Goal: Task Accomplishment & Management: Manage account settings

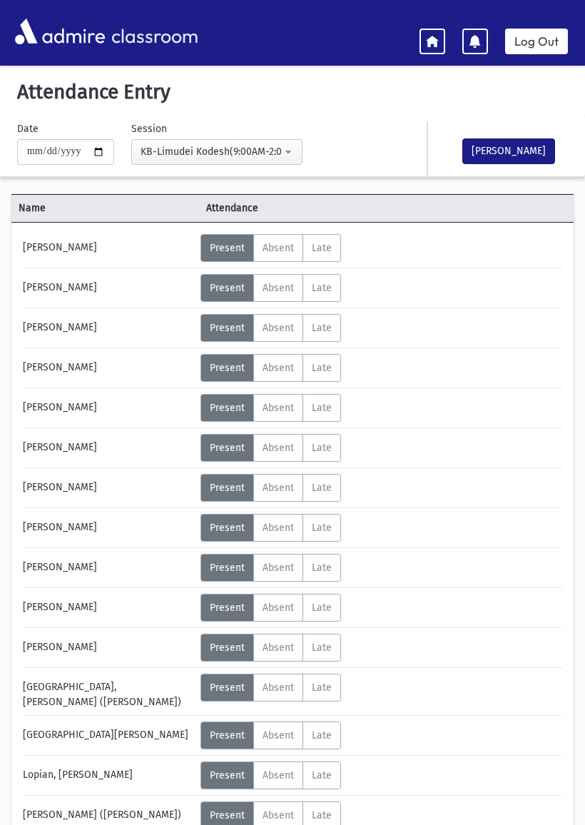
click at [540, 34] on link "Log Out" at bounding box center [536, 42] width 63 height 26
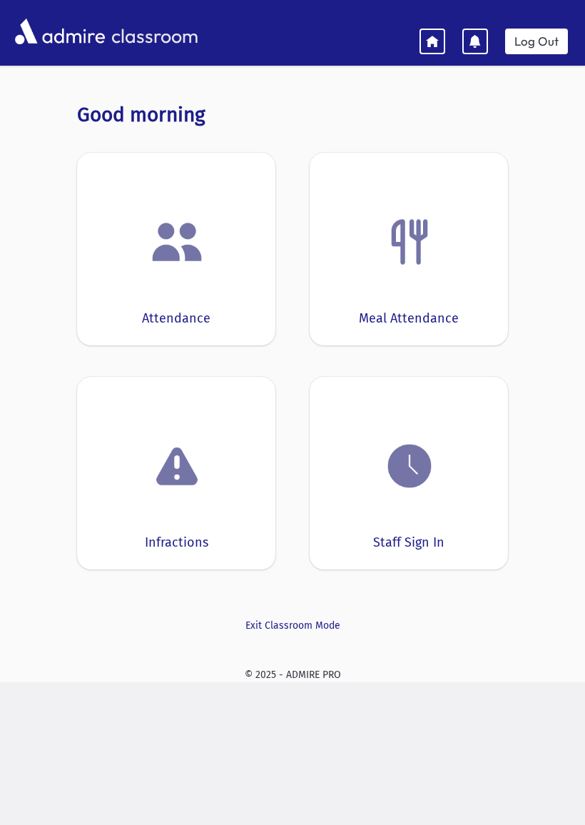
click at [193, 249] on img at bounding box center [177, 242] width 54 height 54
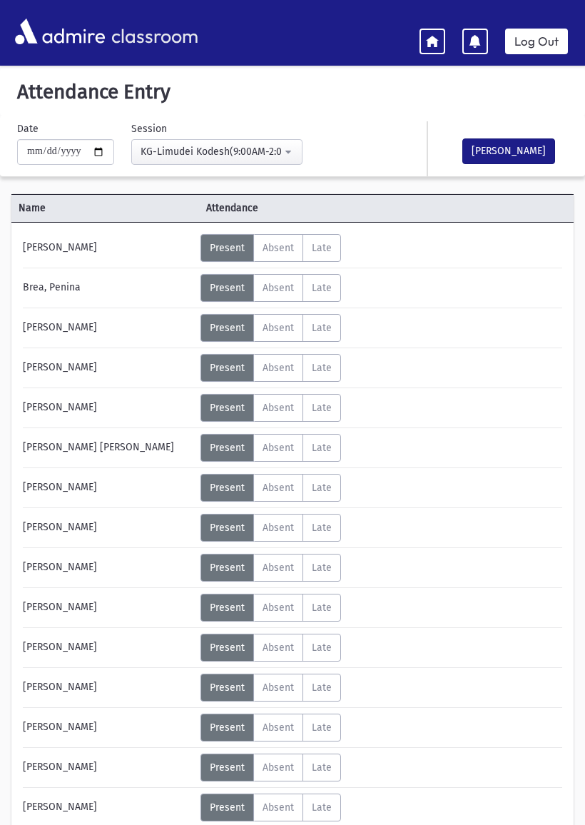
click at [193, 147] on div "KG-Limudei Kodesh(9:00AM-2:00PM)" at bounding box center [211, 151] width 141 height 15
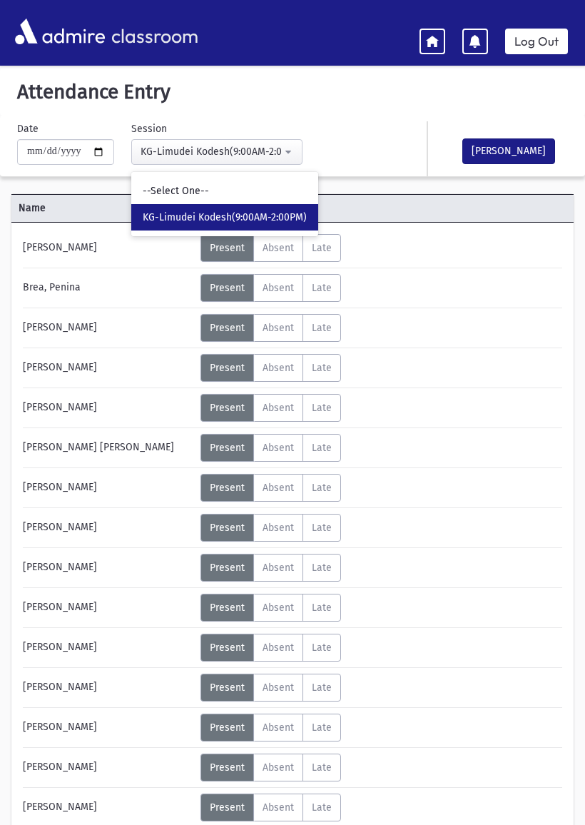
click at [429, 36] on icon at bounding box center [432, 40] width 13 height 13
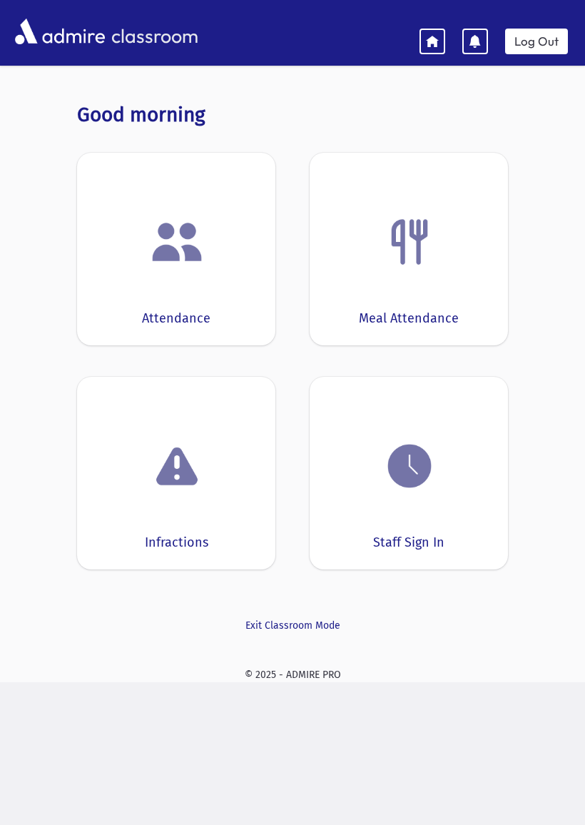
click at [433, 488] on img at bounding box center [410, 466] width 54 height 54
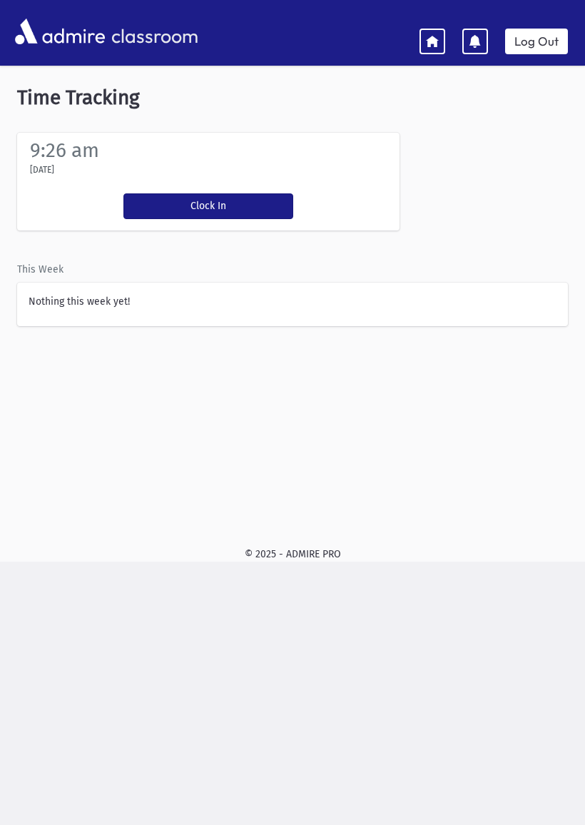
click at [201, 196] on button "Clock In" at bounding box center [208, 206] width 170 height 26
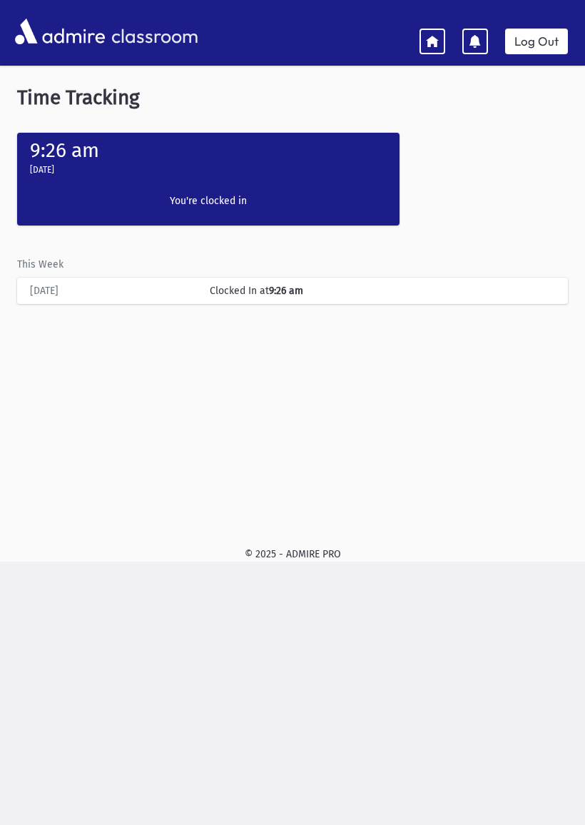
click at [552, 32] on link "Log Out" at bounding box center [536, 42] width 63 height 26
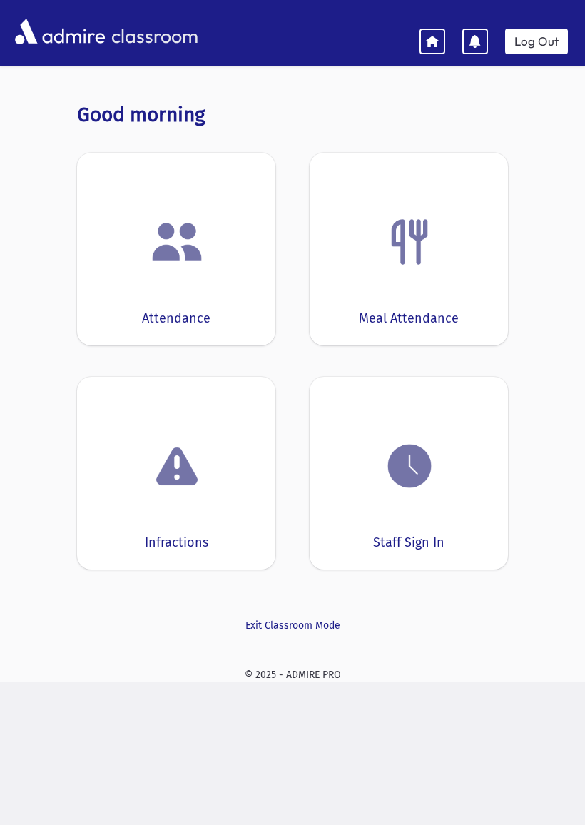
click at [435, 489] on img at bounding box center [410, 466] width 54 height 54
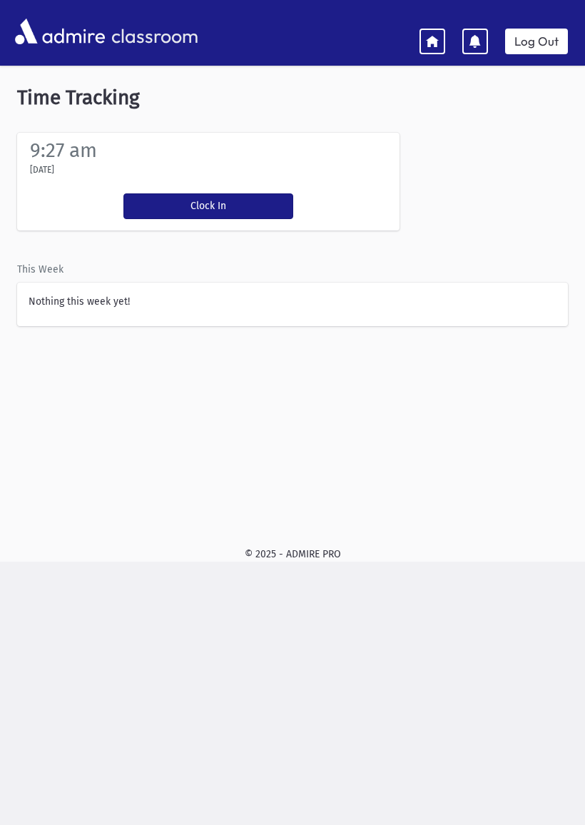
click at [246, 199] on button "Clock In" at bounding box center [208, 206] width 170 height 26
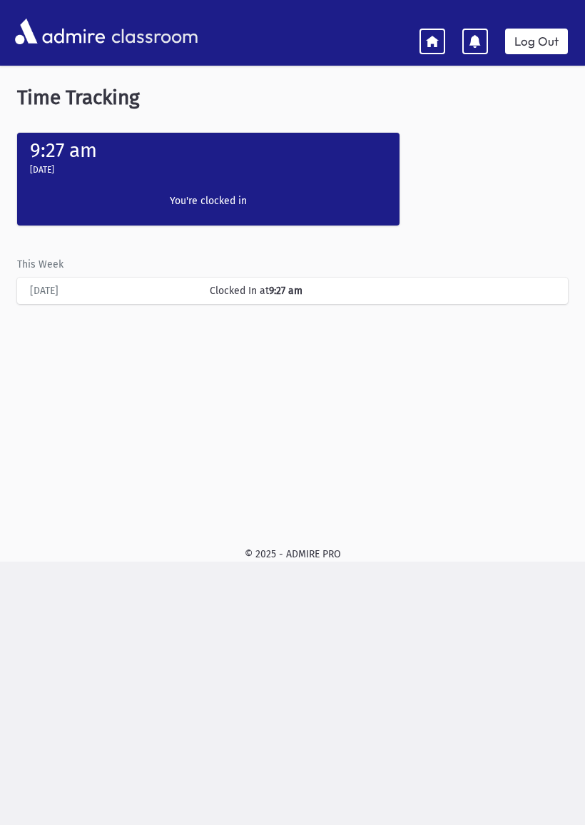
click at [435, 37] on icon at bounding box center [432, 40] width 13 height 13
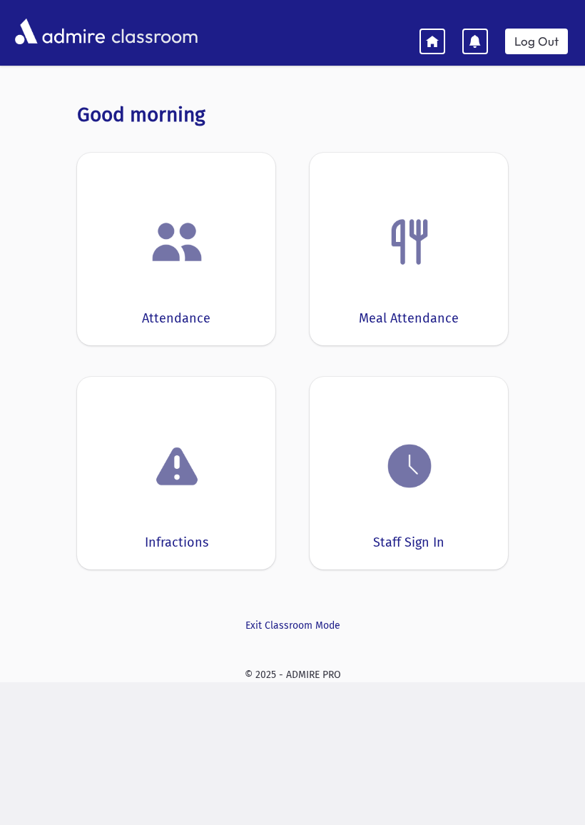
click at [183, 231] on img at bounding box center [177, 242] width 54 height 54
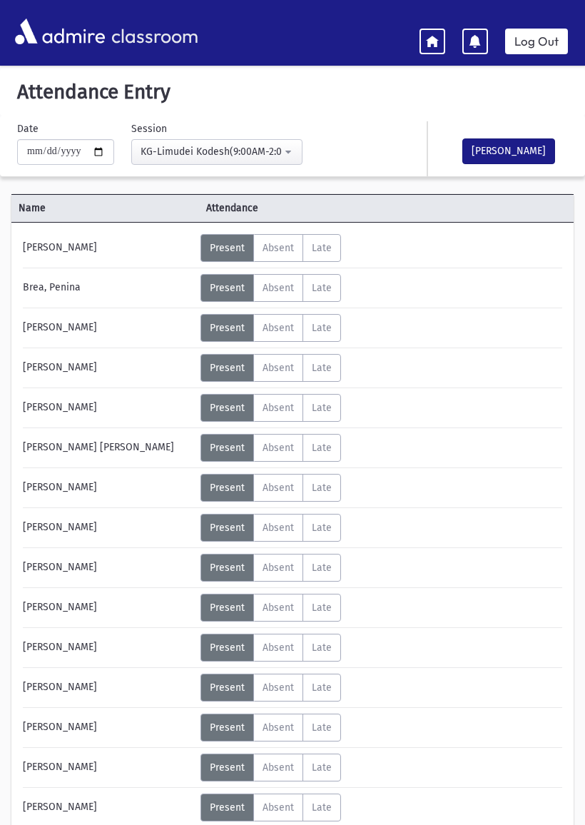
click at [432, 41] on icon at bounding box center [432, 40] width 13 height 13
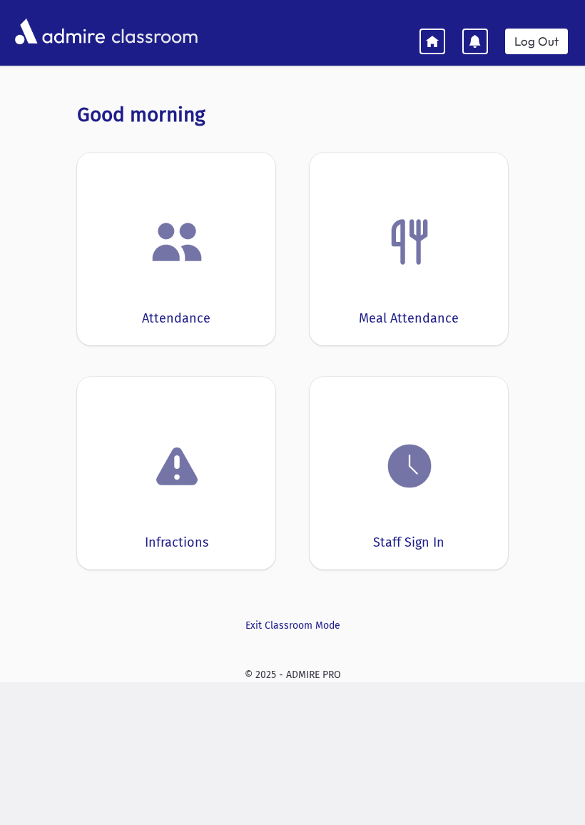
click at [182, 258] on img at bounding box center [177, 242] width 54 height 54
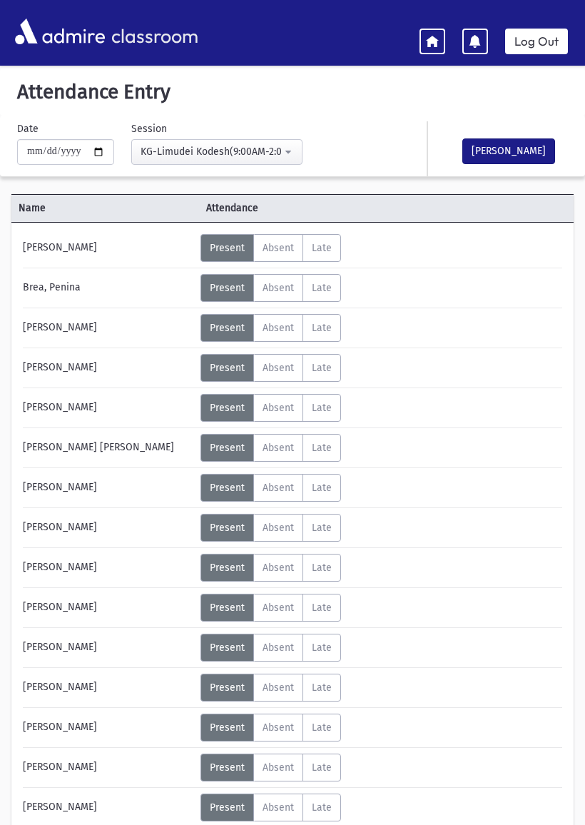
click at [436, 34] on icon at bounding box center [432, 40] width 13 height 13
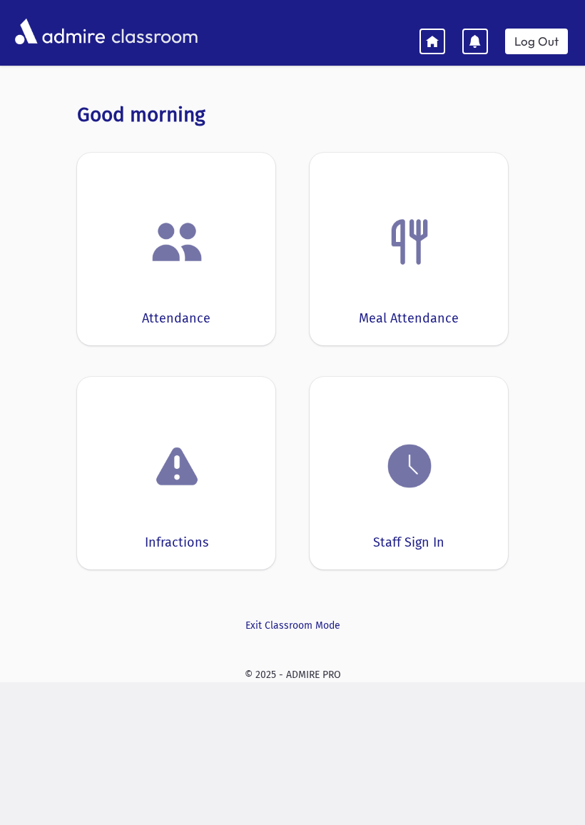
click at [431, 482] on img at bounding box center [410, 466] width 54 height 54
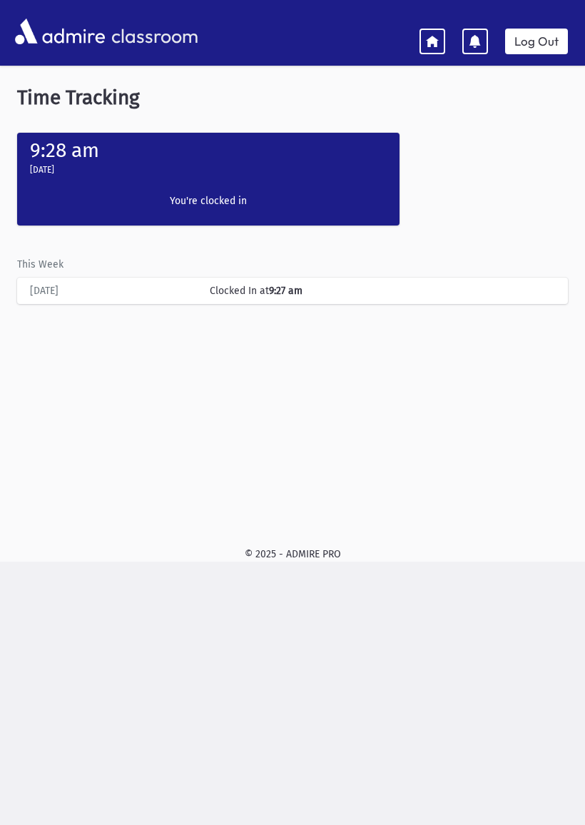
click at [526, 35] on link "Log Out" at bounding box center [536, 42] width 63 height 26
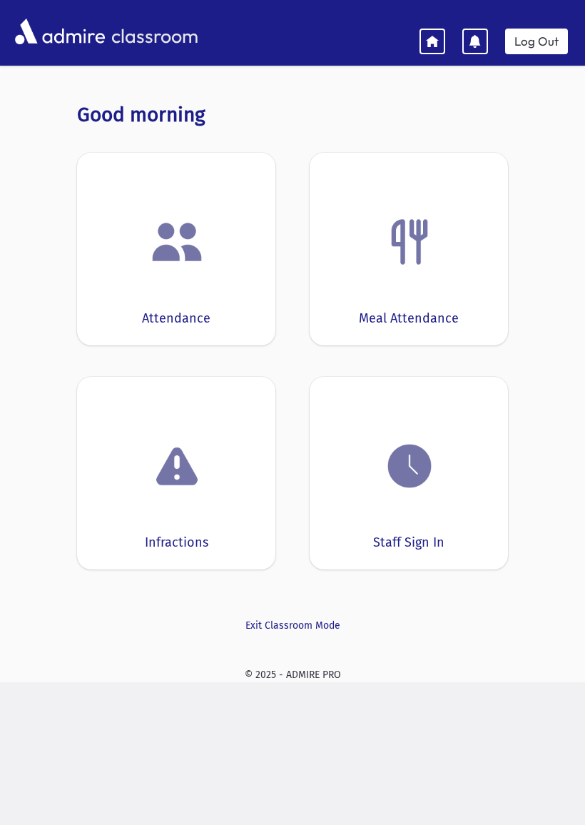
click at [408, 507] on div "Staff Sign In" at bounding box center [409, 473] width 198 height 193
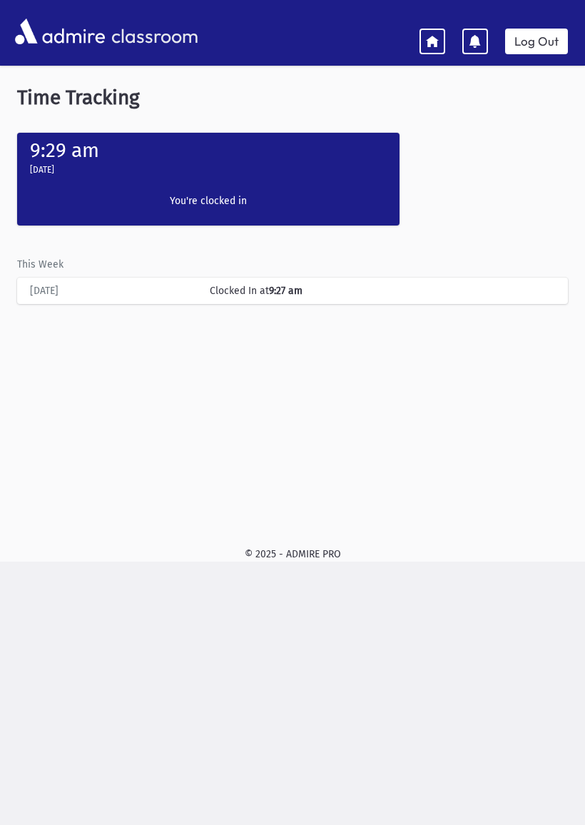
click at [542, 37] on link "Log Out" at bounding box center [536, 42] width 63 height 26
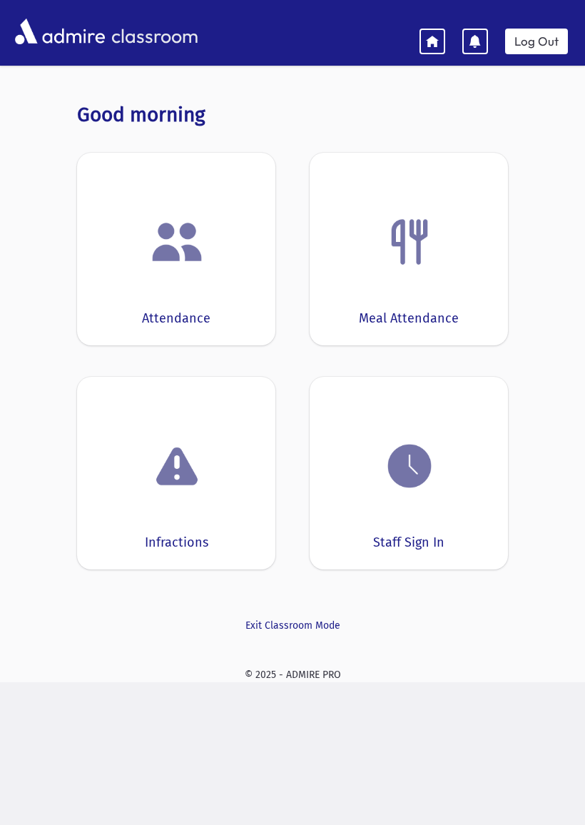
click at [134, 304] on div "Attendance" at bounding box center [176, 249] width 198 height 193
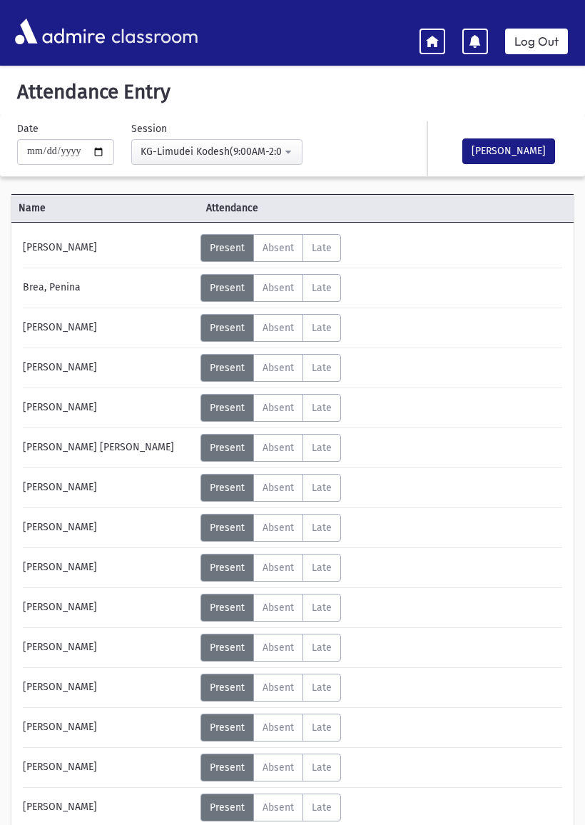
click at [271, 239] on label "Absent A" at bounding box center [278, 248] width 50 height 28
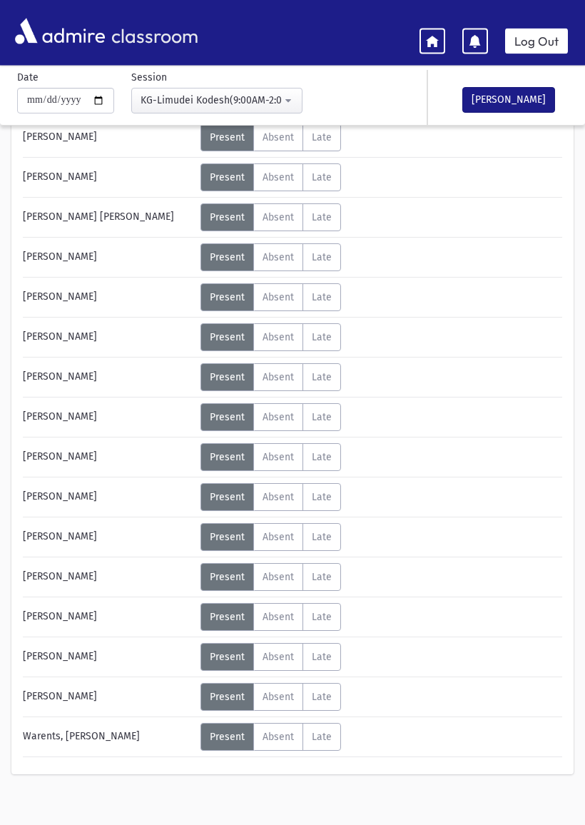
scroll to position [231, 0]
click at [256, 98] on div "KG-Limudei Kodesh(9:00AM-2:00PM)" at bounding box center [211, 100] width 141 height 15
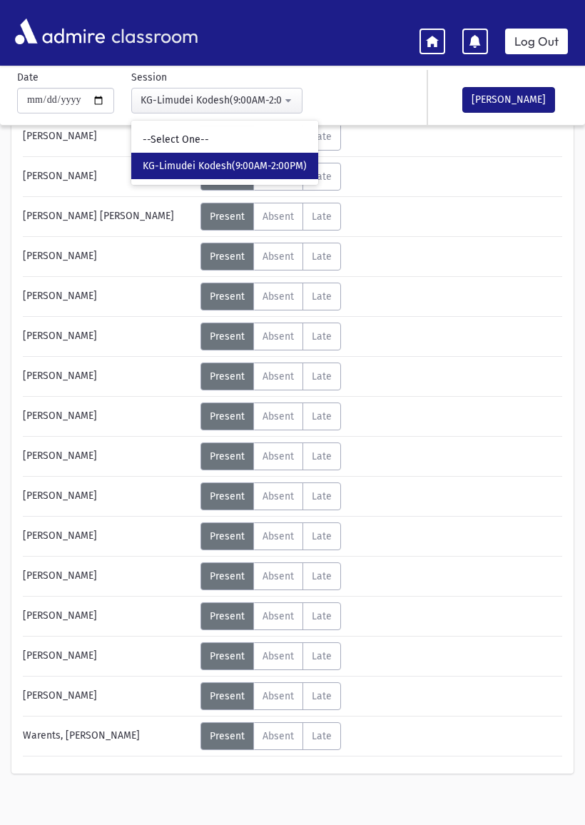
click at [318, 87] on div "**********" at bounding box center [199, 92] width 379 height 44
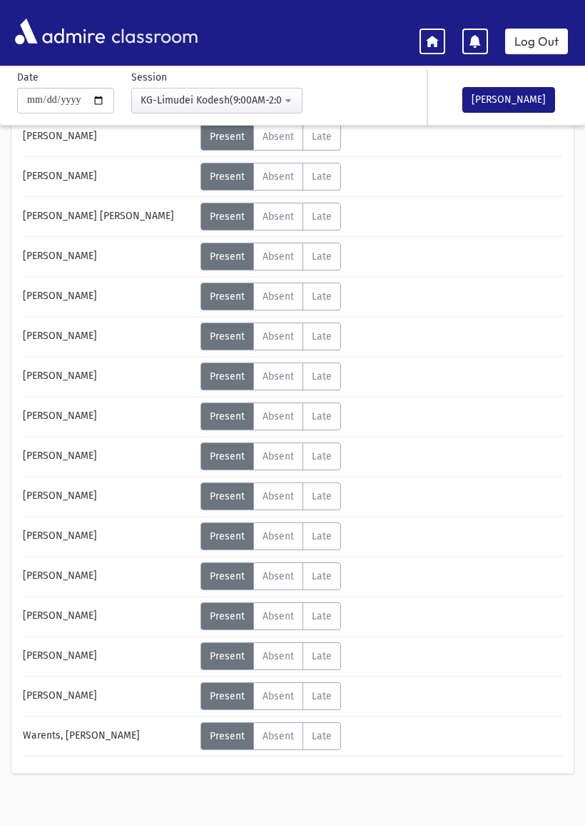
click at [536, 98] on button "[PERSON_NAME]" at bounding box center [509, 100] width 93 height 26
click at [423, 36] on link at bounding box center [433, 42] width 26 height 26
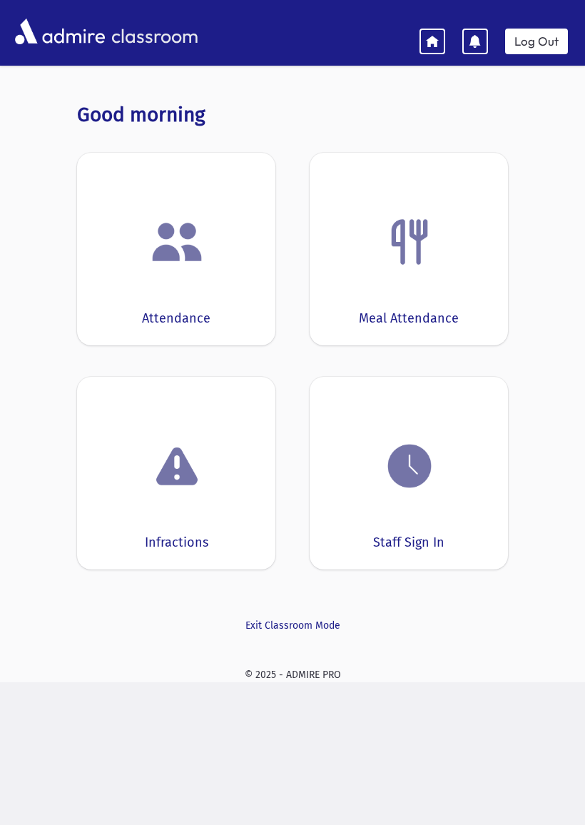
click at [425, 245] on img at bounding box center [410, 242] width 54 height 54
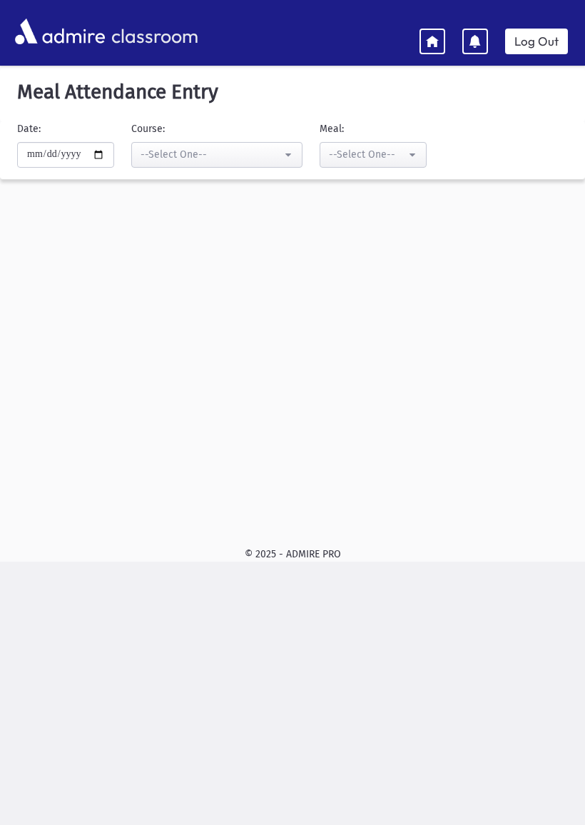
click at [169, 148] on div "--Select One--" at bounding box center [211, 154] width 141 height 15
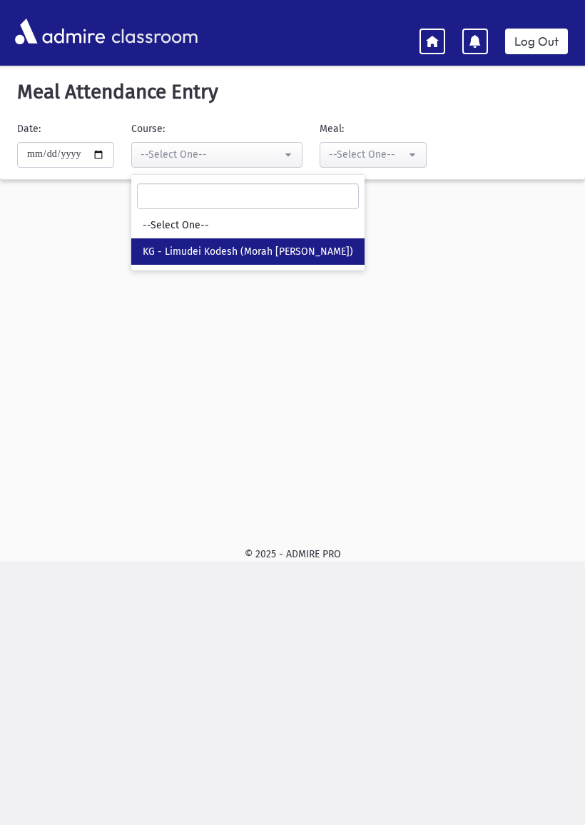
click at [143, 247] on span "KG - Limudei Kodesh (Morah [PERSON_NAME])" at bounding box center [248, 252] width 211 height 14
select select "***"
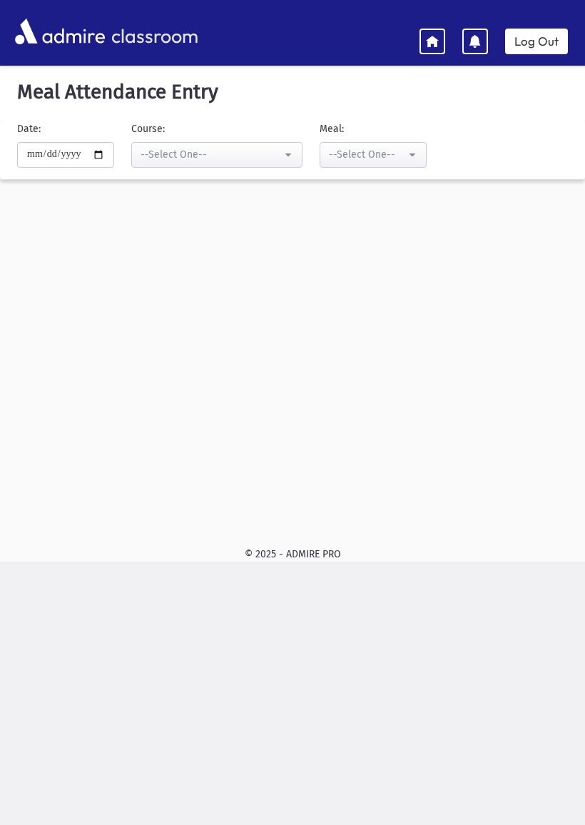
click at [432, 32] on link at bounding box center [433, 42] width 26 height 26
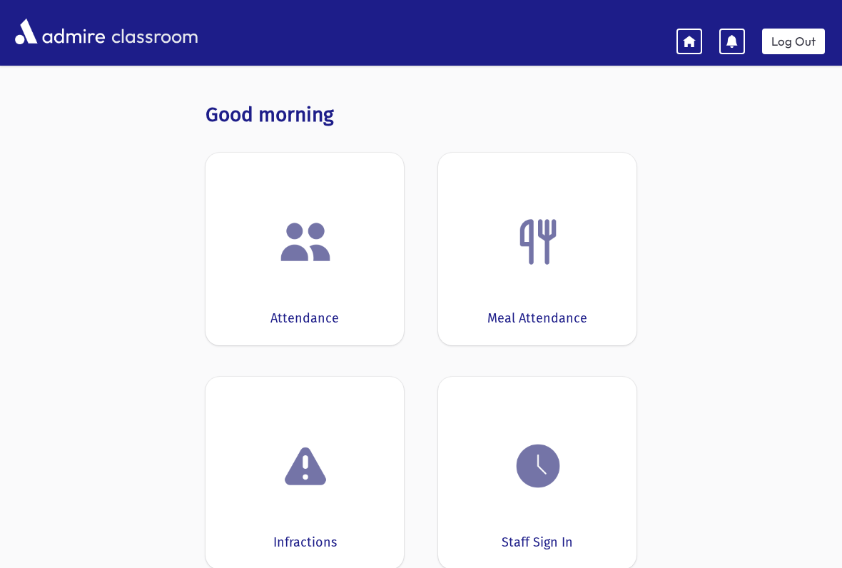
click at [280, 237] on img at bounding box center [305, 242] width 54 height 54
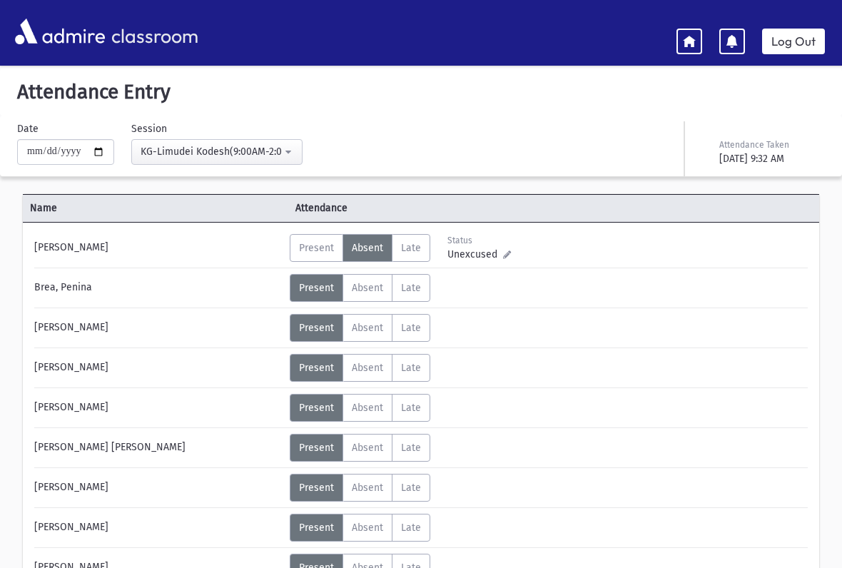
click at [411, 247] on span "Late" at bounding box center [411, 248] width 20 height 12
click at [473, 246] on div "Status" at bounding box center [480, 240] width 64 height 13
click at [489, 256] on span "Unexcused" at bounding box center [476, 254] width 56 height 15
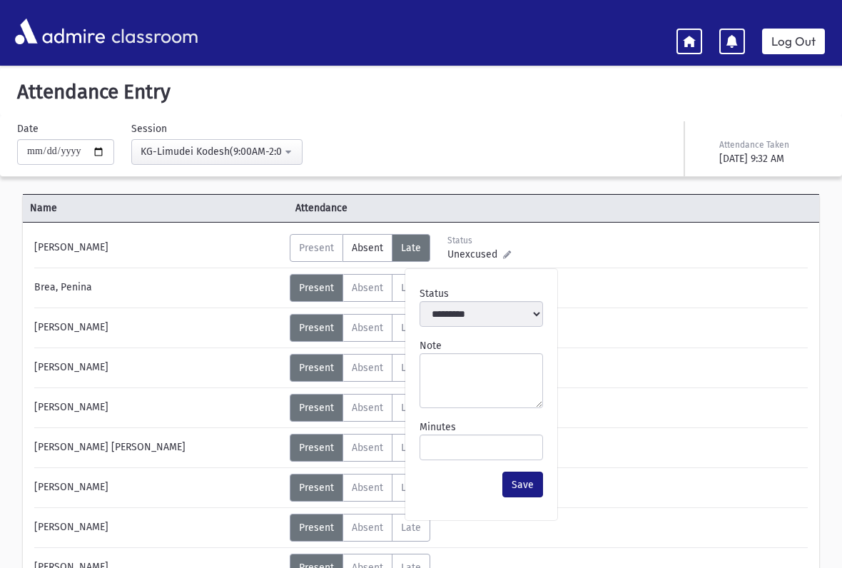
click at [506, 261] on link at bounding box center [507, 256] width 8 height 12
click at [470, 261] on span "Unexcused" at bounding box center [476, 254] width 56 height 15
click at [313, 245] on span "Present" at bounding box center [316, 248] width 35 height 12
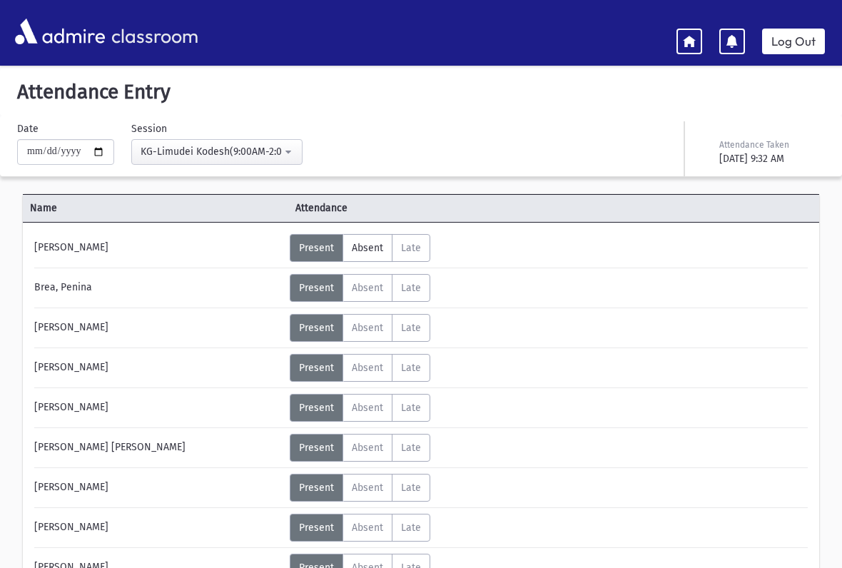
click at [585, 36] on link at bounding box center [690, 42] width 26 height 26
